Goal: Information Seeking & Learning: Learn about a topic

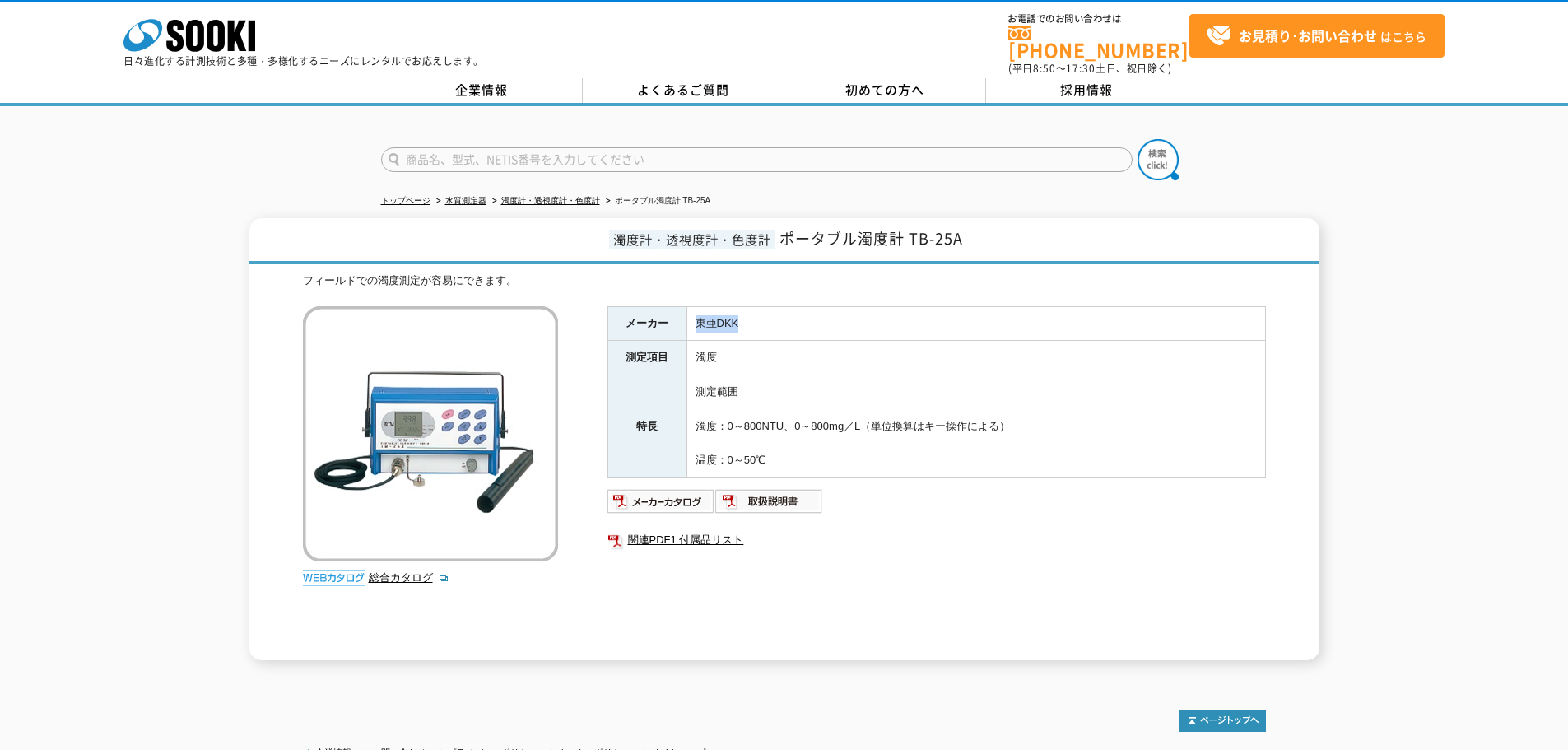
drag, startPoint x: 791, startPoint y: 305, endPoint x: 675, endPoint y: 310, distance: 116.1
click at [675, 310] on tr "メーカー 東亜DKK" at bounding box center [936, 323] width 657 height 34
copy tr "メーカー 東亜DKK"
click at [552, 195] on link "濁度計・透視度計・色度計" at bounding box center [551, 200] width 99 height 9
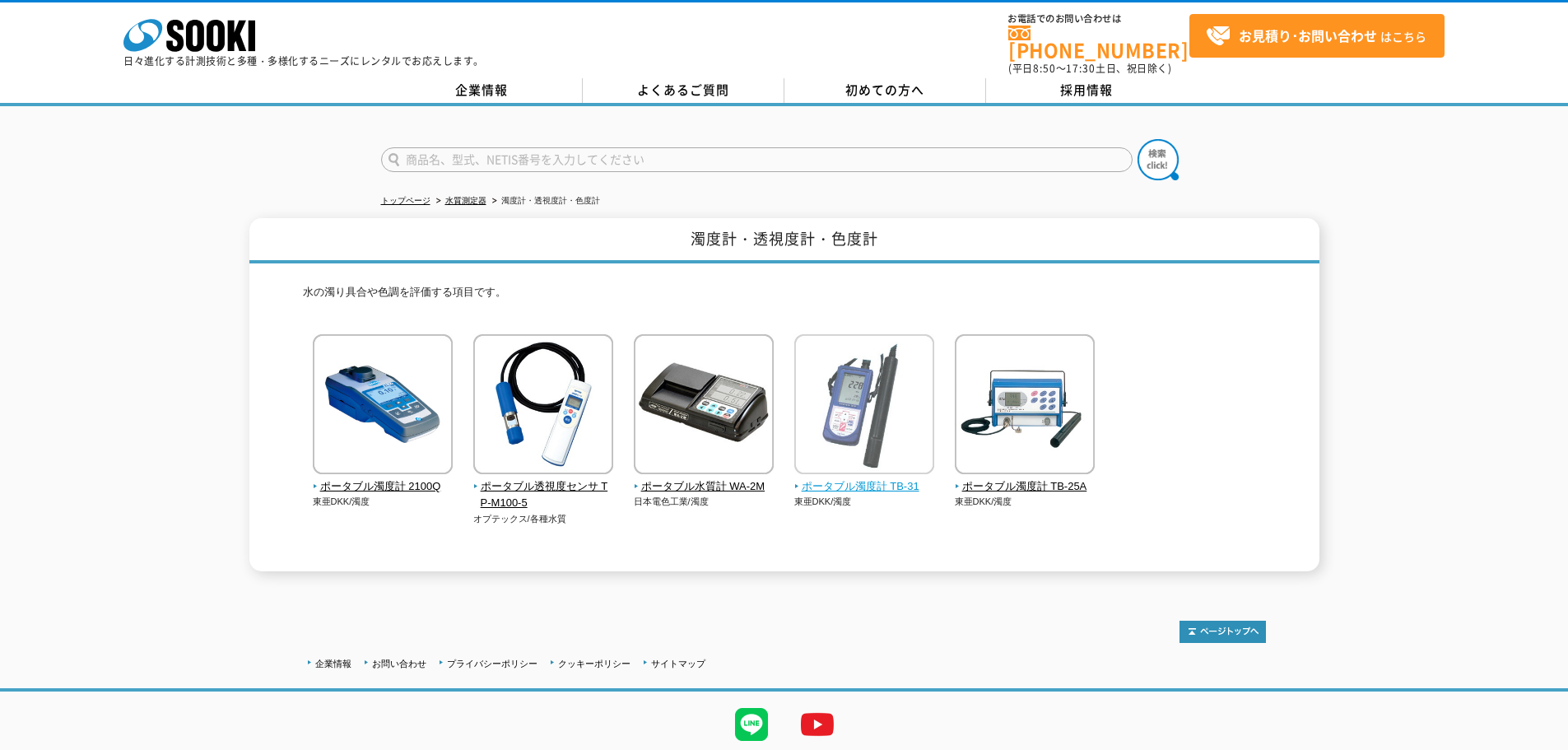
click at [864, 478] on span "ポータブル濁度計 TB-31" at bounding box center [865, 487] width 141 height 18
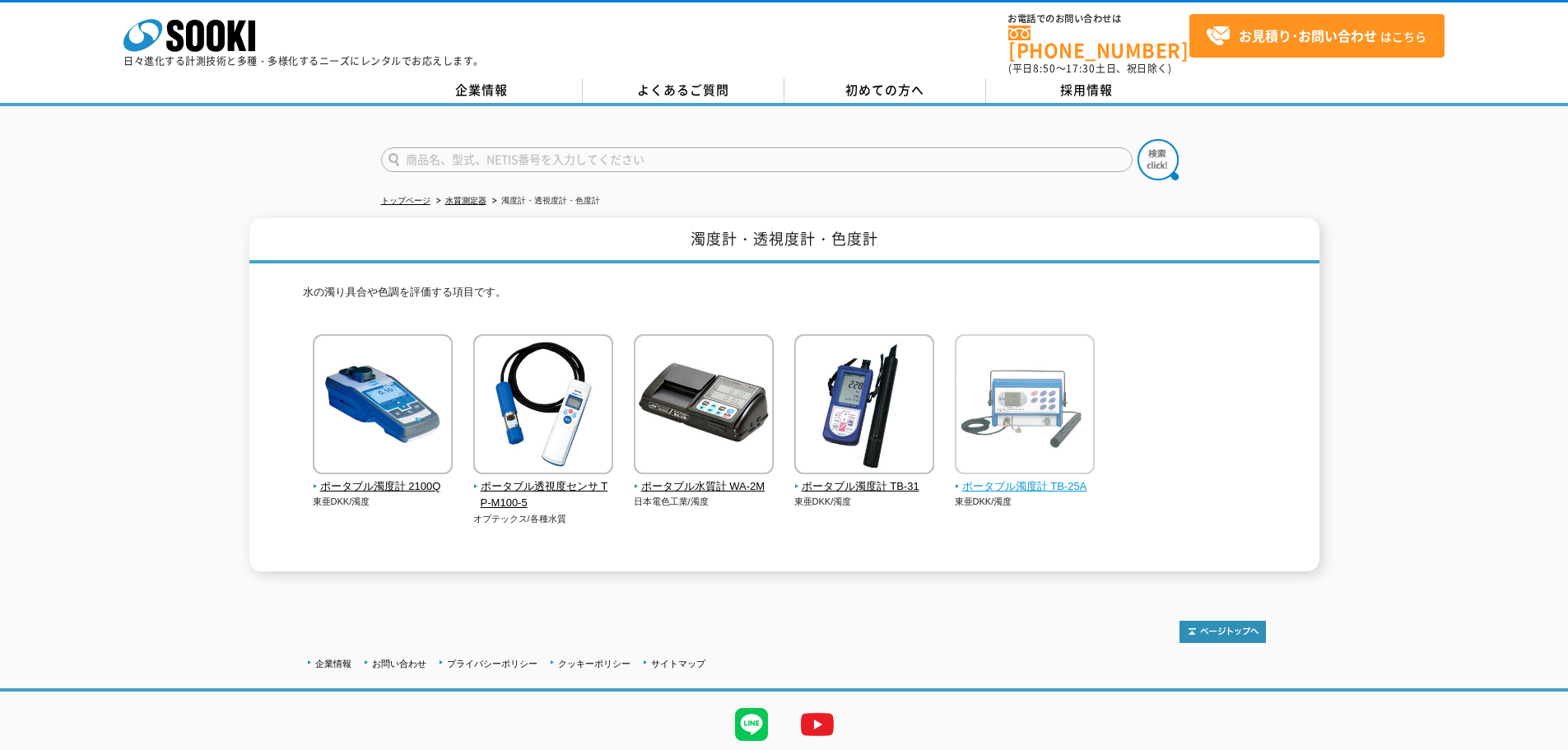
click at [984, 478] on span "ポータブル濁度計 TB-25A" at bounding box center [1025, 487] width 141 height 18
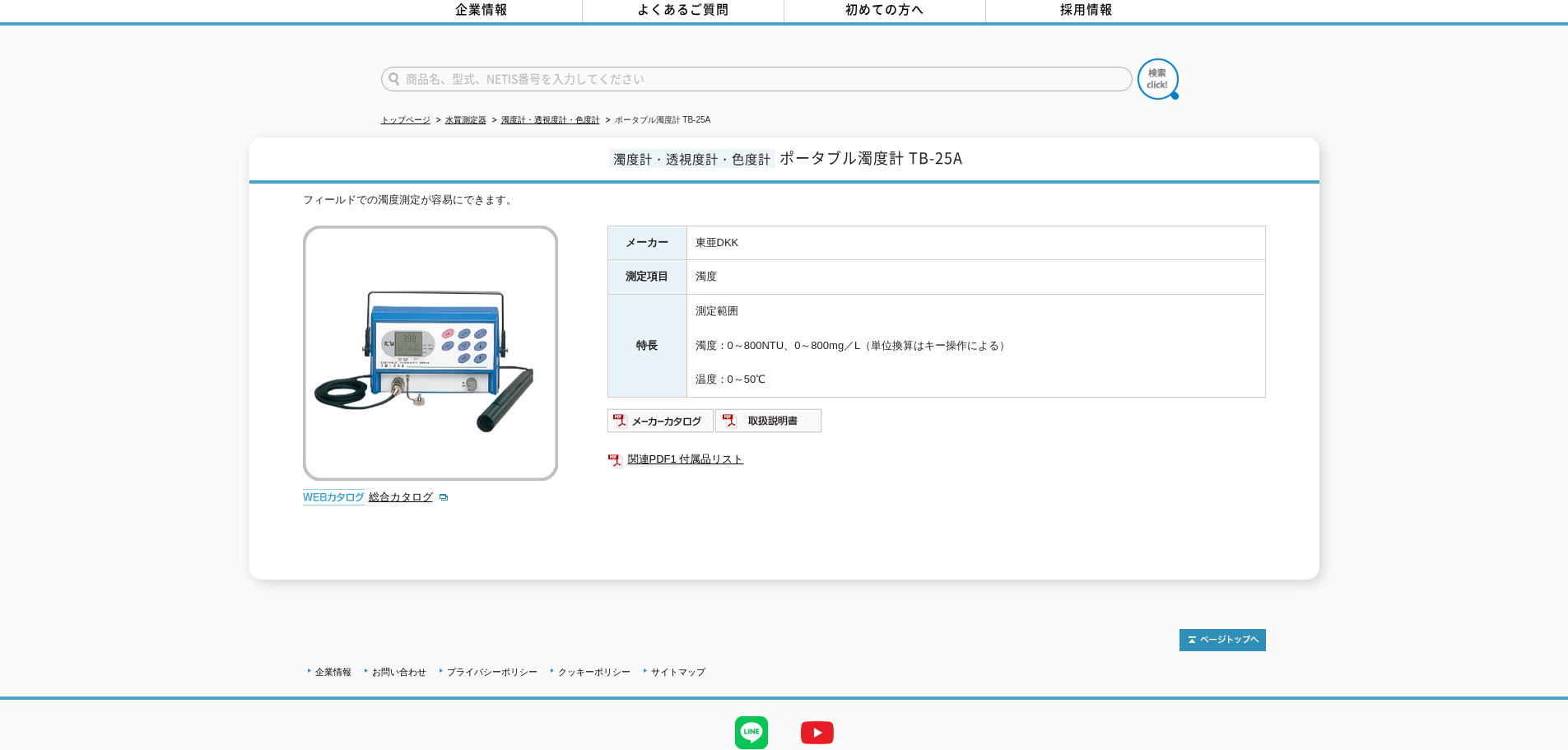
scroll to position [52, 0]
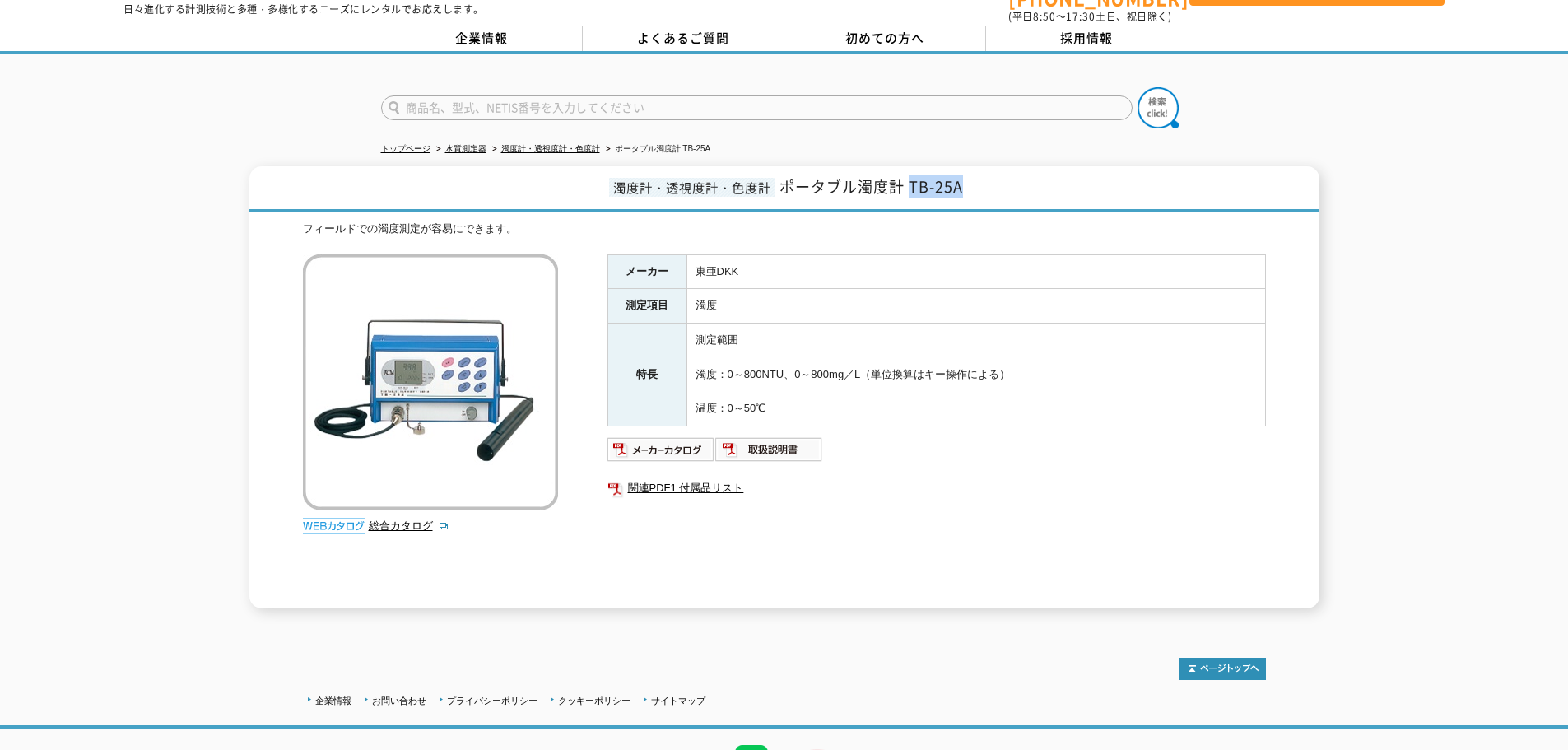
drag, startPoint x: 993, startPoint y: 172, endPoint x: 911, endPoint y: 176, distance: 82.1
click at [911, 176] on h1 "濁度計・透視度計・色度計 ポータブル濁度計 TB-25A" at bounding box center [785, 189] width 1071 height 46
copy span "TB-25A"
